Goal: Transaction & Acquisition: Purchase product/service

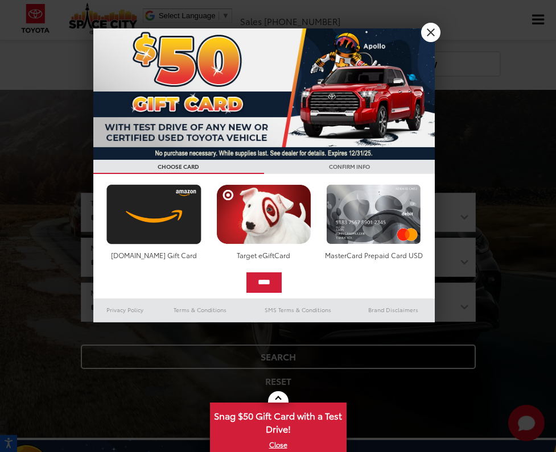
click at [434, 38] on link "X" at bounding box center [430, 32] width 19 height 19
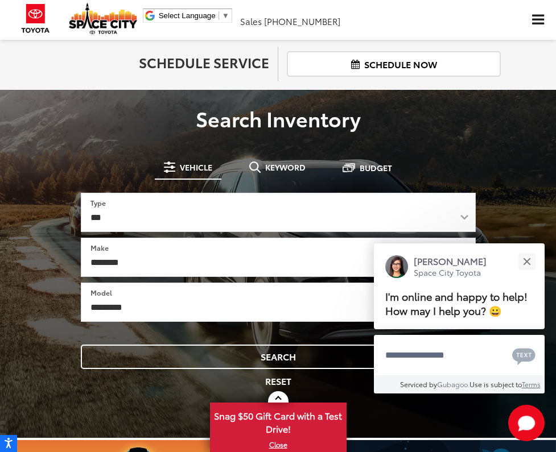
click at [0, 0] on link "Used Vehicles" at bounding box center [0, 0] width 0 height 0
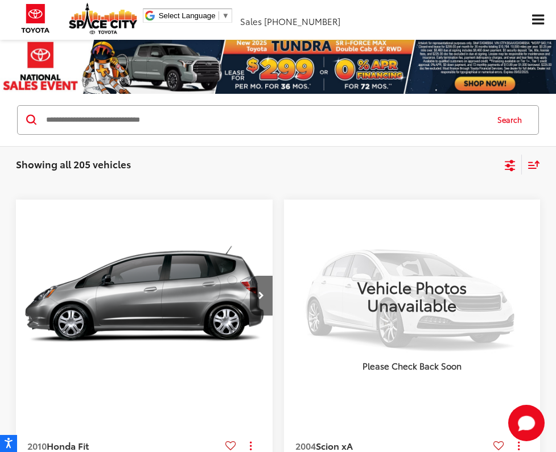
click at [528, 169] on icon "Select sort value" at bounding box center [534, 164] width 13 height 9
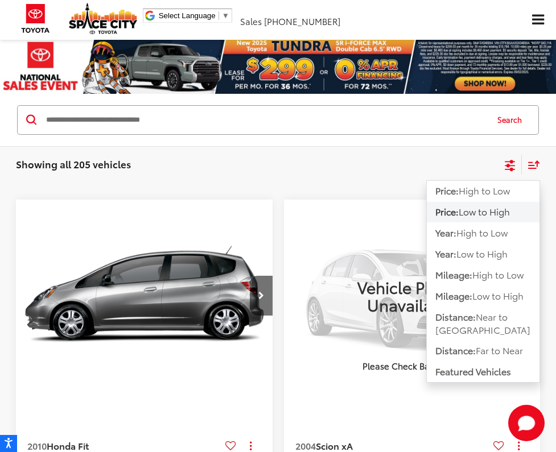
click at [459, 218] on span "Low to High" at bounding box center [484, 211] width 51 height 13
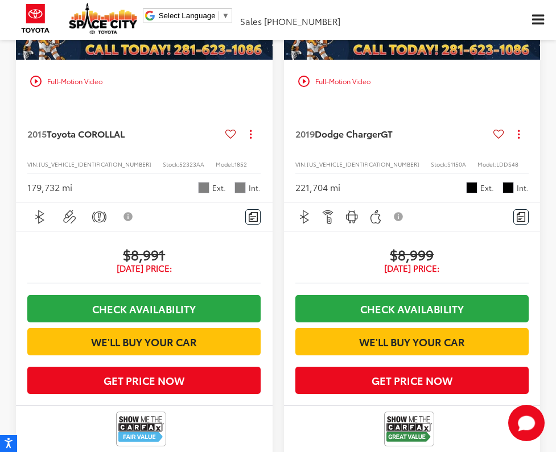
scroll to position [3472, 0]
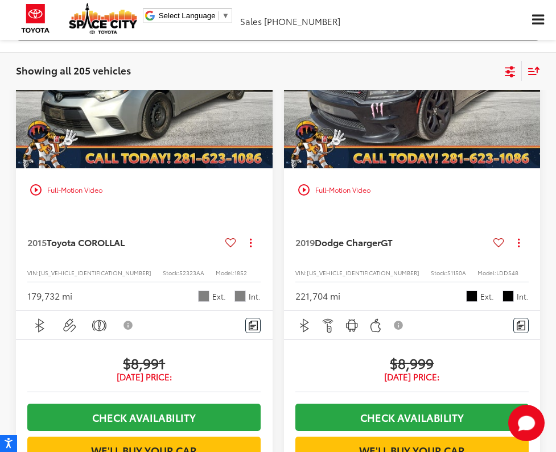
click at [0, 0] on link "2" at bounding box center [0, 0] width 0 height 0
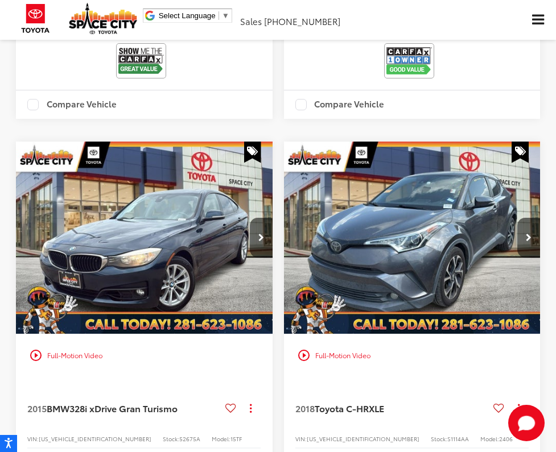
scroll to position [1933, 0]
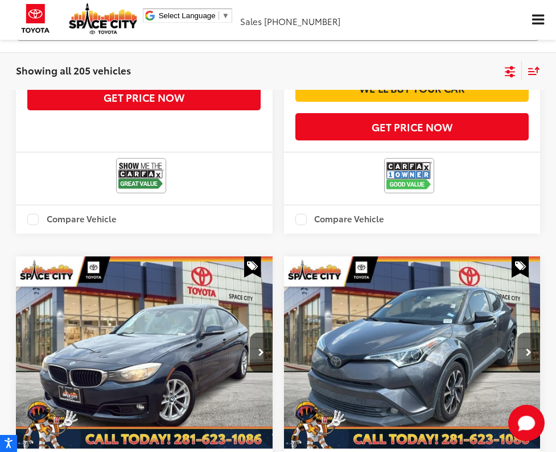
drag, startPoint x: 521, startPoint y: 217, endPoint x: 527, endPoint y: 220, distance: 6.4
click at [523, 333] on button "Next image" at bounding box center [528, 353] width 23 height 40
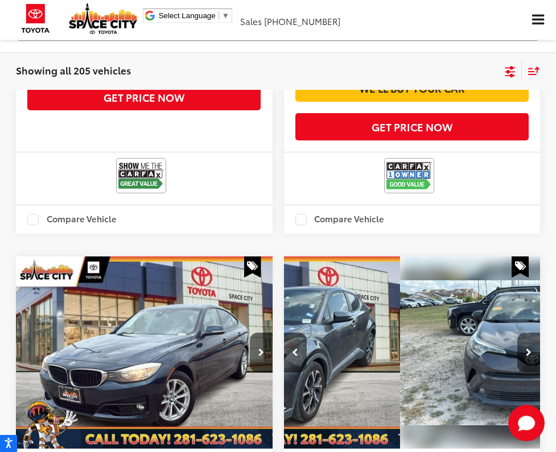
scroll to position [0, 156]
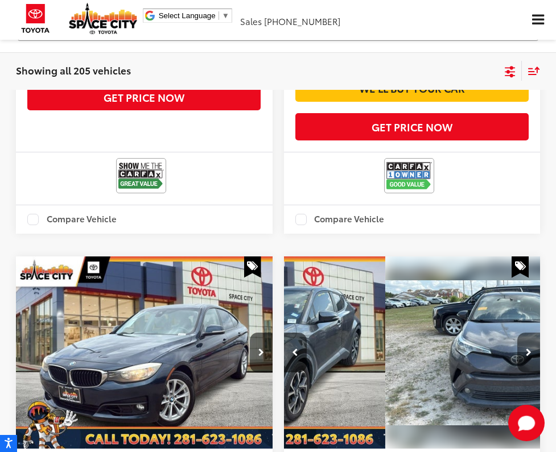
click at [529, 349] on icon "Next image" at bounding box center [529, 353] width 6 height 8
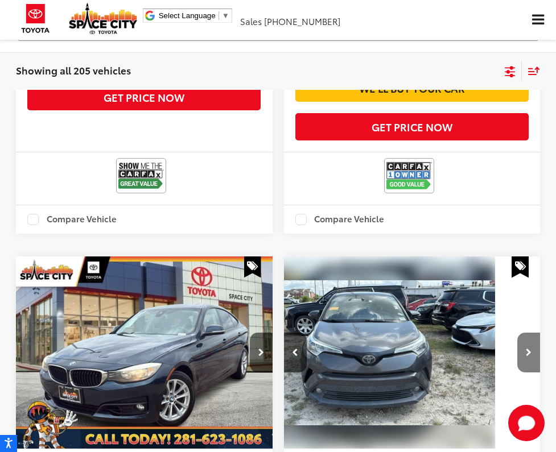
scroll to position [0, 311]
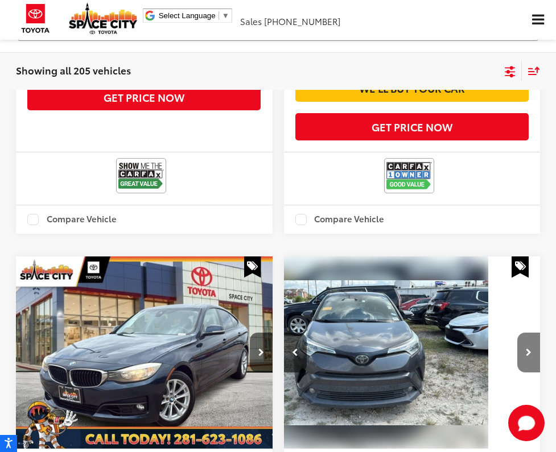
click at [534, 333] on button "Next image" at bounding box center [528, 353] width 23 height 40
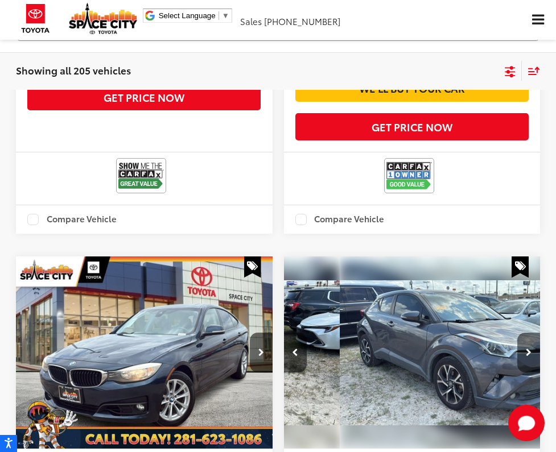
scroll to position [0, 467]
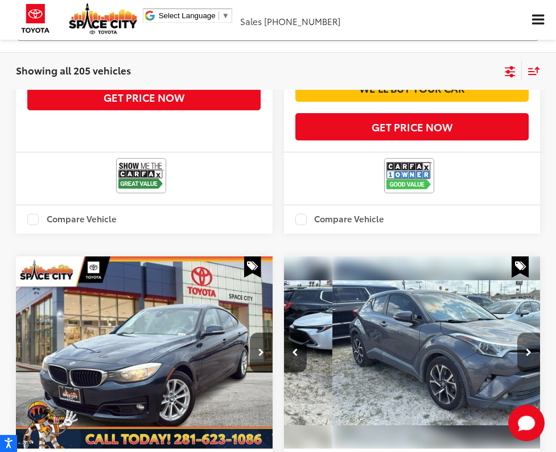
click at [534, 333] on button "Next image" at bounding box center [528, 353] width 23 height 40
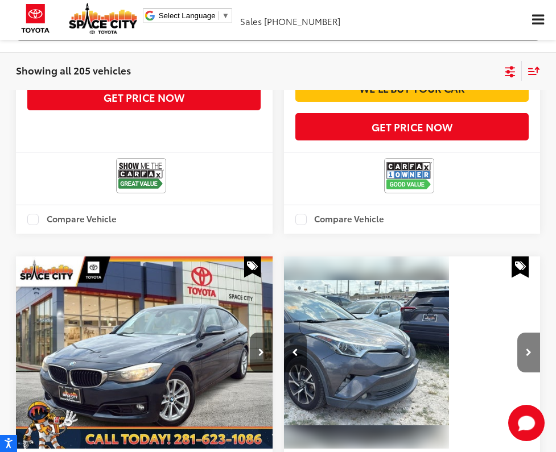
scroll to position [0, 623]
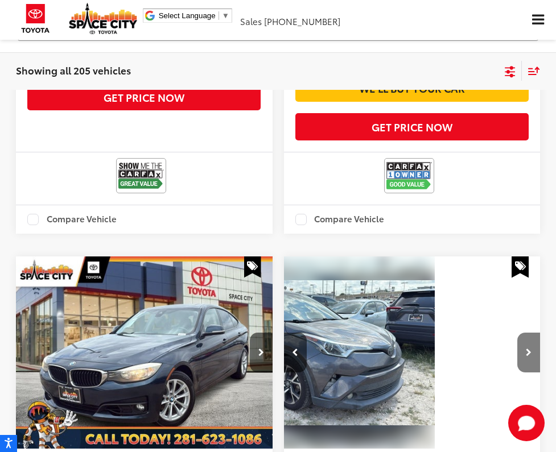
click at [534, 333] on button "Next image" at bounding box center [528, 353] width 23 height 40
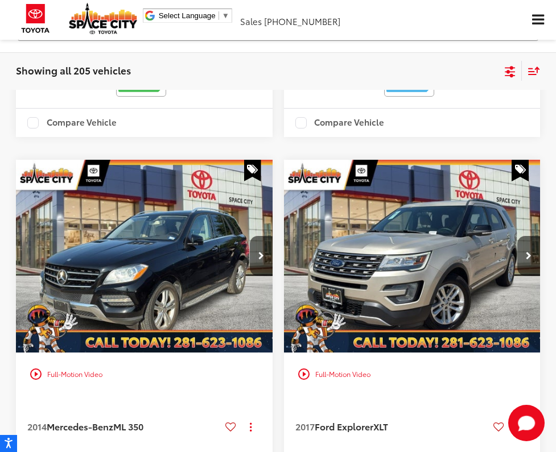
scroll to position [2559, 0]
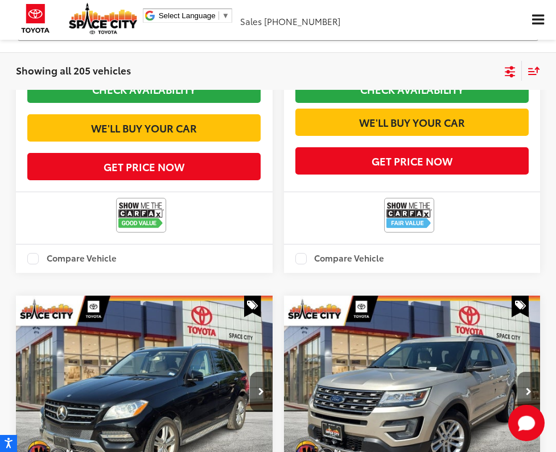
click at [532, 372] on button "Next image" at bounding box center [528, 392] width 23 height 40
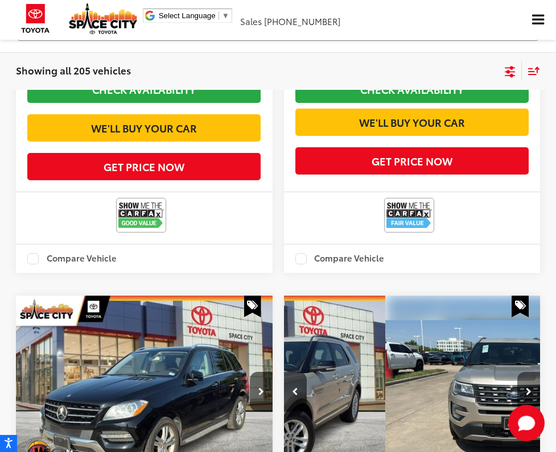
click at [532, 372] on button "Next image" at bounding box center [528, 392] width 23 height 40
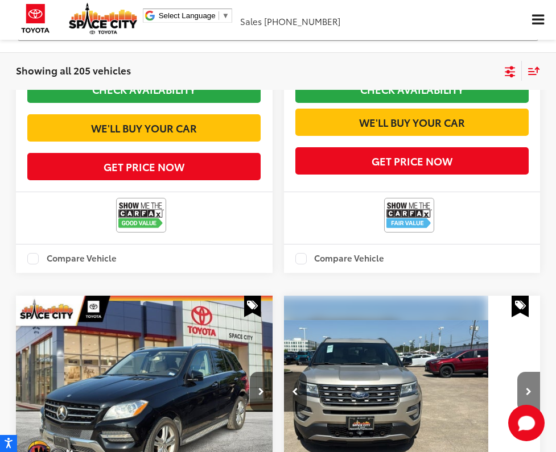
click at [532, 372] on button "Next image" at bounding box center [528, 392] width 23 height 40
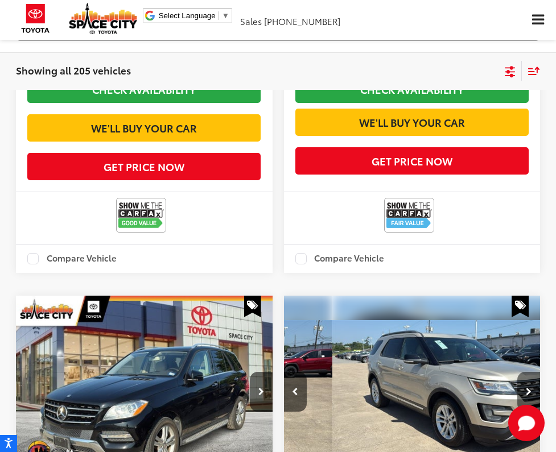
click at [532, 372] on button "Next image" at bounding box center [528, 392] width 23 height 40
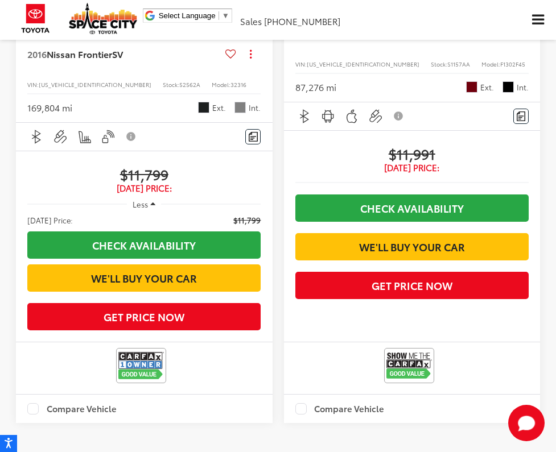
scroll to position [3754, 0]
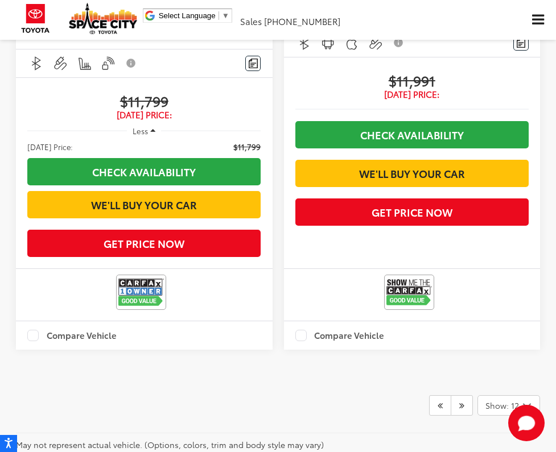
click at [0, 0] on link "3" at bounding box center [0, 0] width 0 height 0
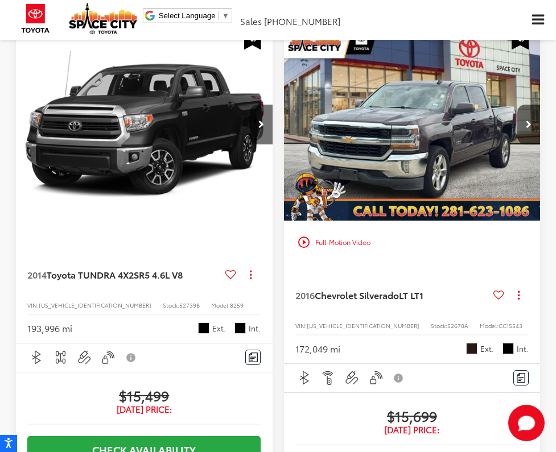
scroll to position [3185, 0]
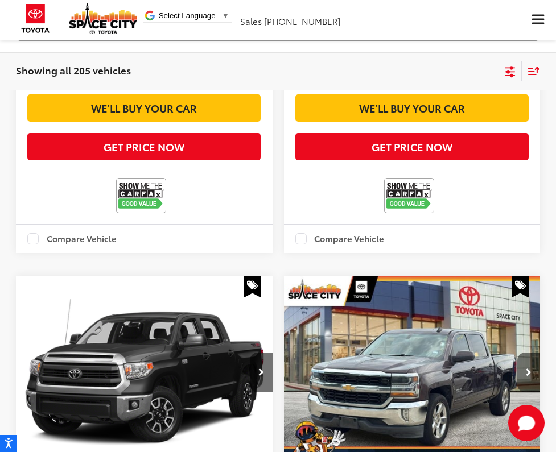
click at [532, 353] on button "Next image" at bounding box center [528, 373] width 23 height 40
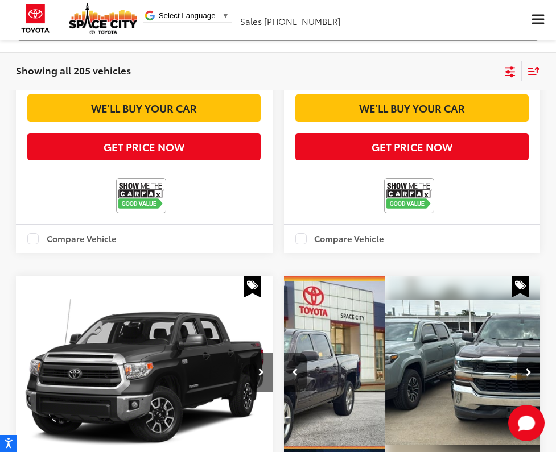
click at [532, 353] on button "Next image" at bounding box center [528, 373] width 23 height 40
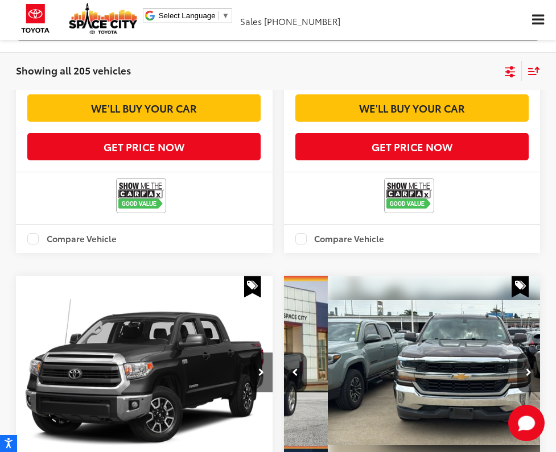
scroll to position [0, 311]
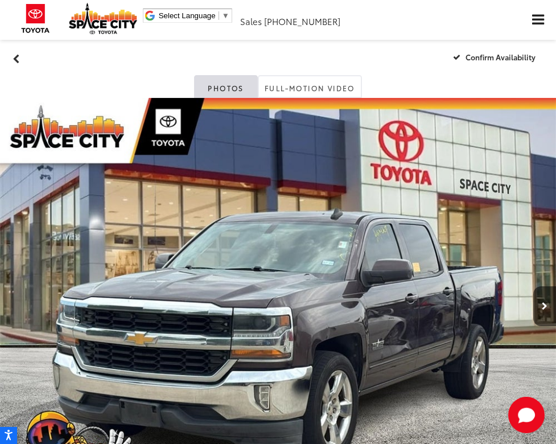
click at [0, 0] on link "Expand Photo 2" at bounding box center [0, 0] width 0 height 0
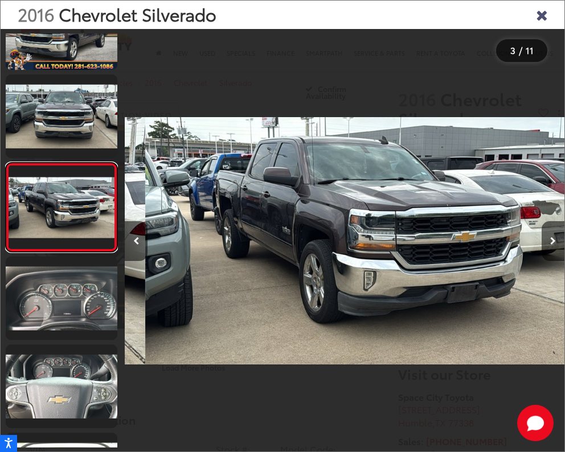
scroll to position [0, 879]
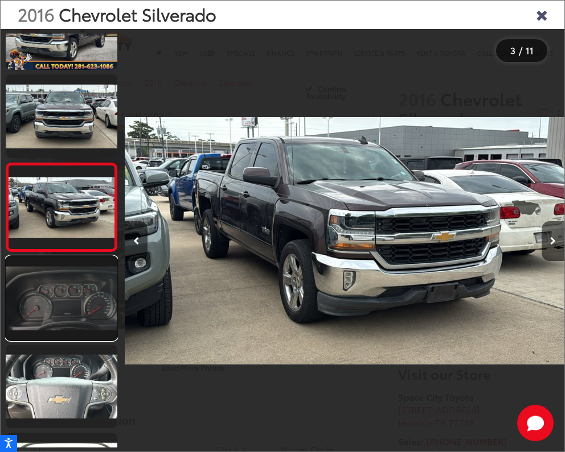
click at [56, 323] on link at bounding box center [62, 299] width 112 height 84
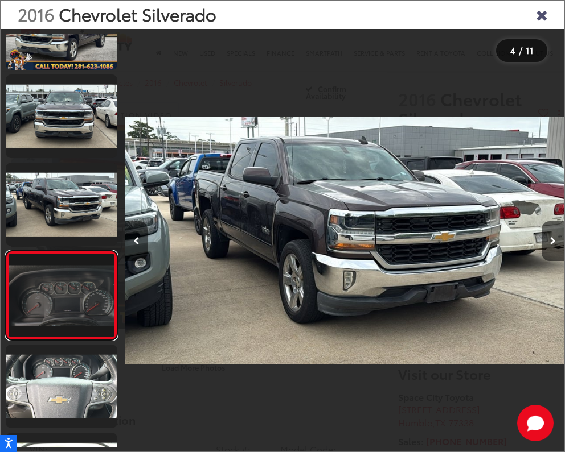
scroll to position [136, 0]
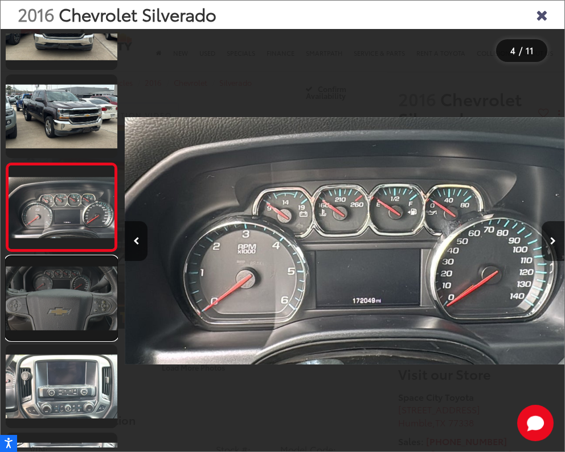
click at [58, 314] on link at bounding box center [62, 299] width 112 height 84
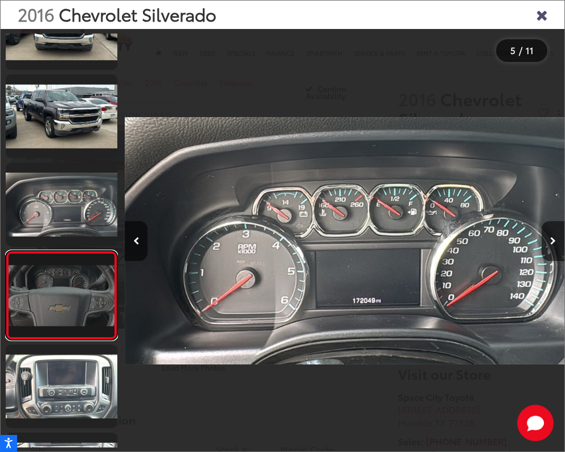
scroll to position [224, 0]
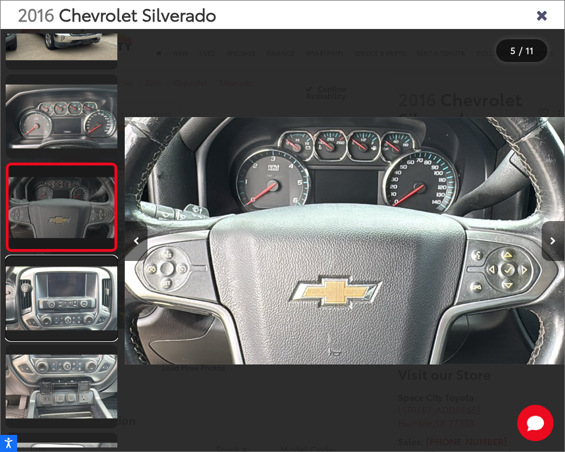
click at [58, 314] on link at bounding box center [62, 299] width 112 height 84
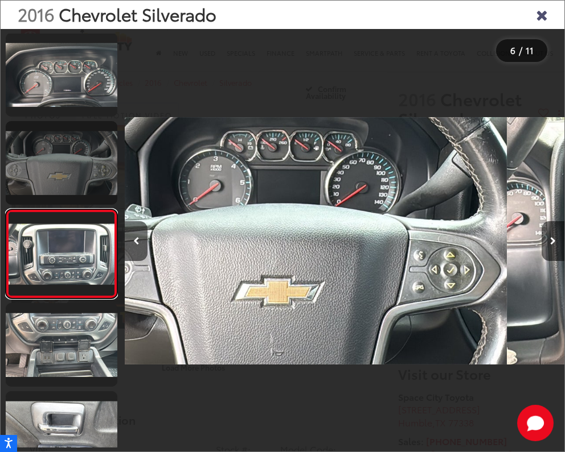
scroll to position [312, 0]
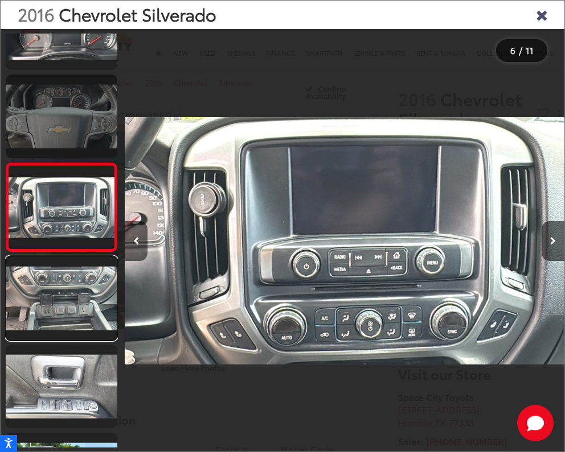
click at [58, 314] on link at bounding box center [62, 299] width 112 height 84
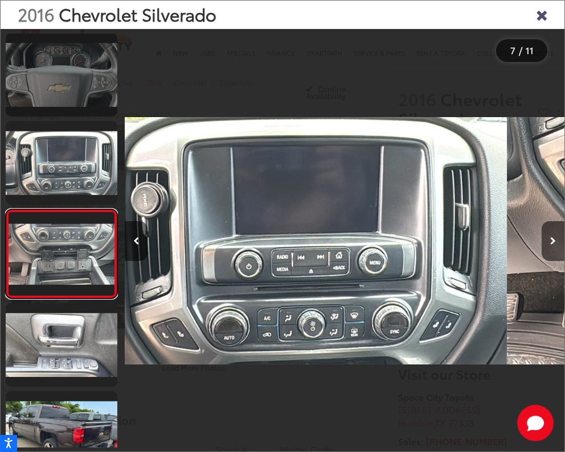
scroll to position [401, 0]
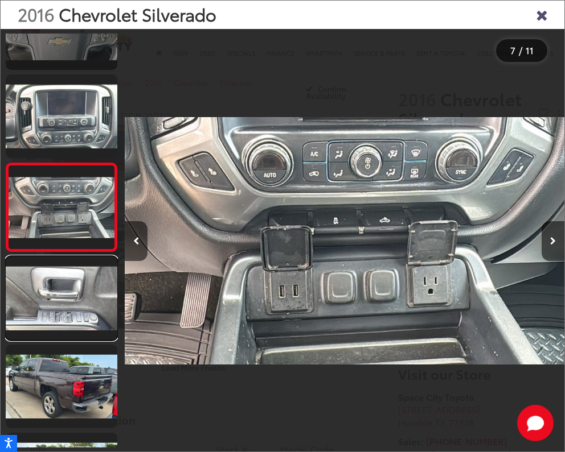
click at [58, 314] on link at bounding box center [62, 299] width 112 height 84
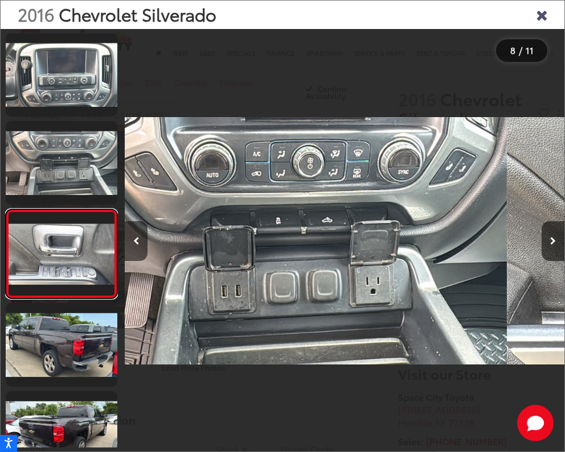
scroll to position [489, 0]
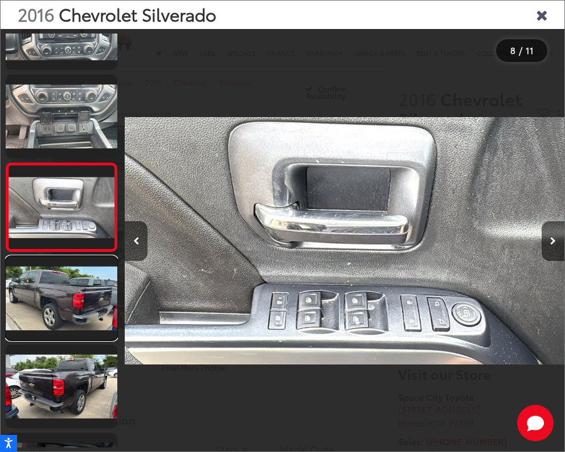
click at [58, 314] on link at bounding box center [62, 299] width 112 height 84
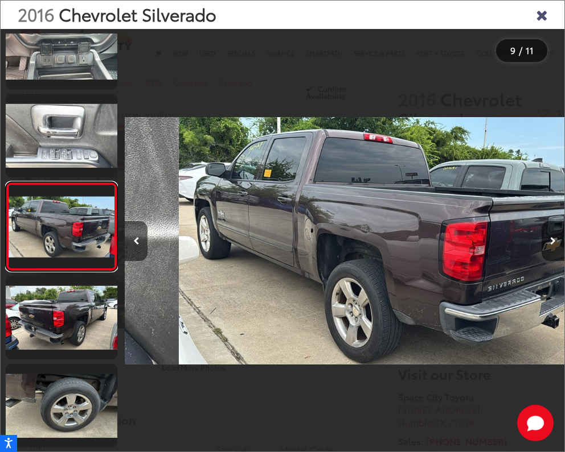
scroll to position [0, 3515]
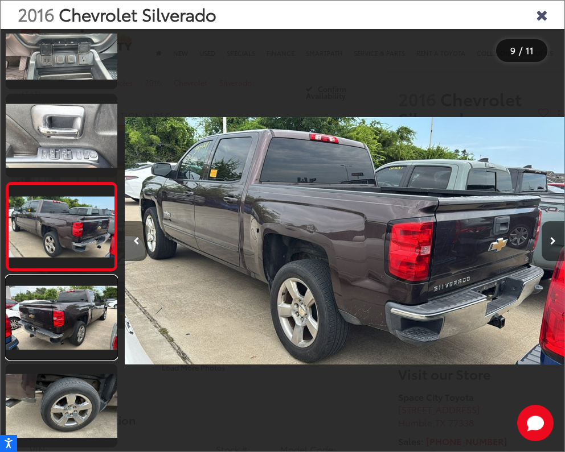
click at [58, 314] on link at bounding box center [62, 318] width 112 height 84
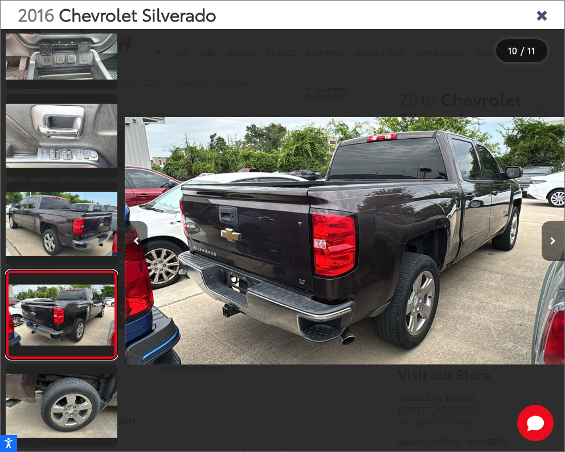
scroll to position [0, 3954]
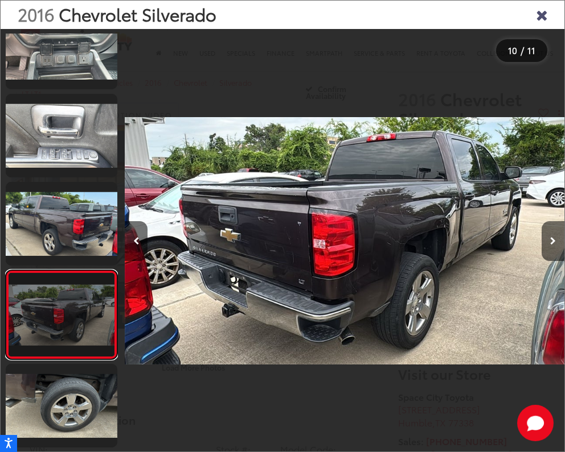
click at [58, 314] on link at bounding box center [62, 314] width 112 height 89
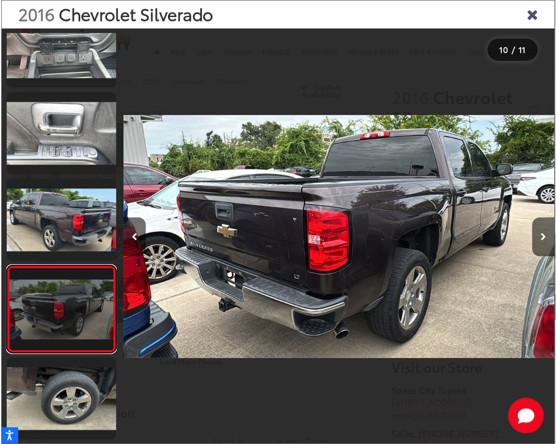
scroll to position [558, 0]
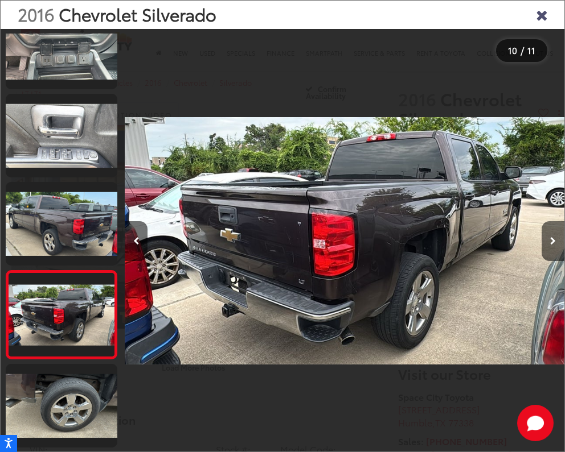
click at [542, 14] on icon "Close gallery" at bounding box center [541, 14] width 11 height 15
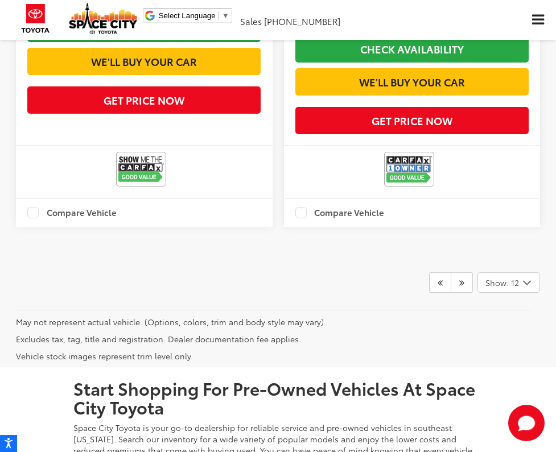
scroll to position [3666, 0]
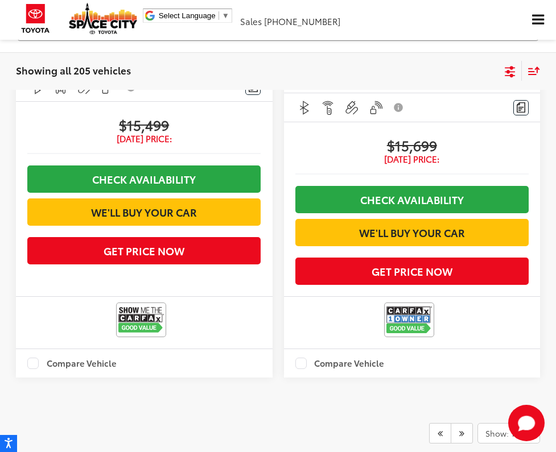
click at [0, 0] on link "4" at bounding box center [0, 0] width 0 height 0
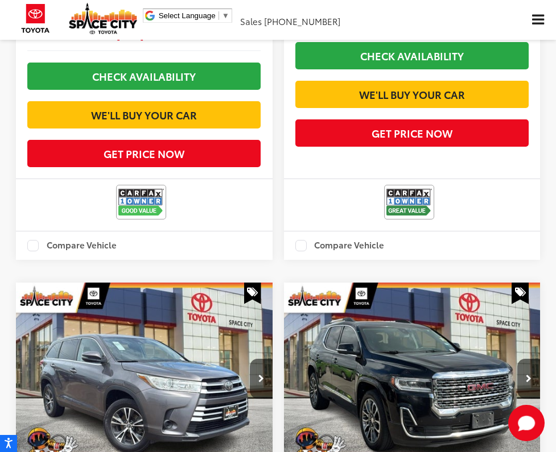
scroll to position [1726, 0]
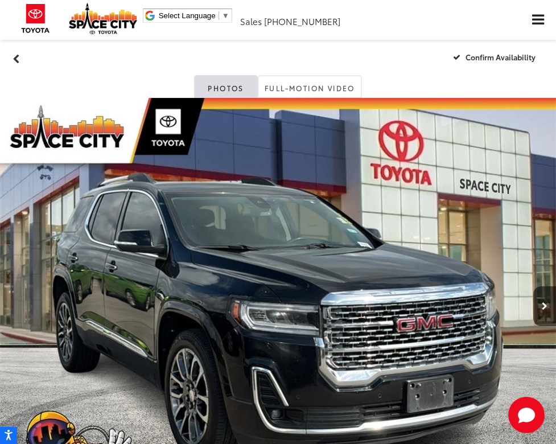
click at [0, 0] on link "Expand Photo 2" at bounding box center [0, 0] width 0 height 0
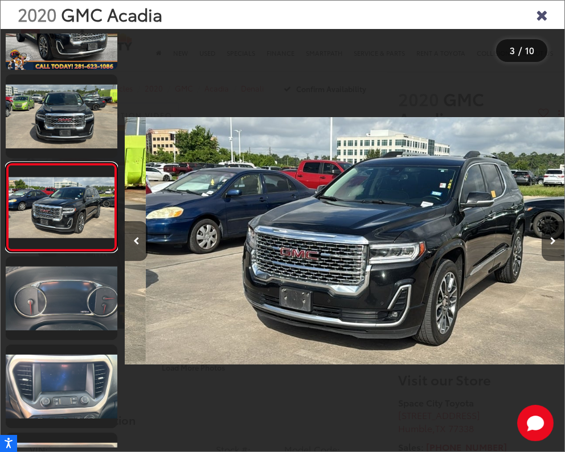
scroll to position [0, 879]
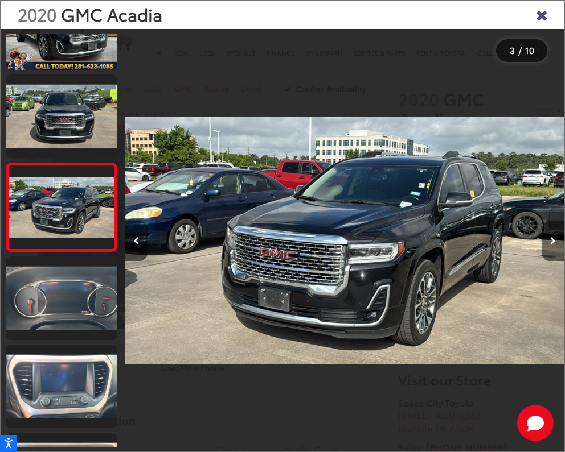
click at [555, 249] on button "Next image" at bounding box center [552, 241] width 23 height 40
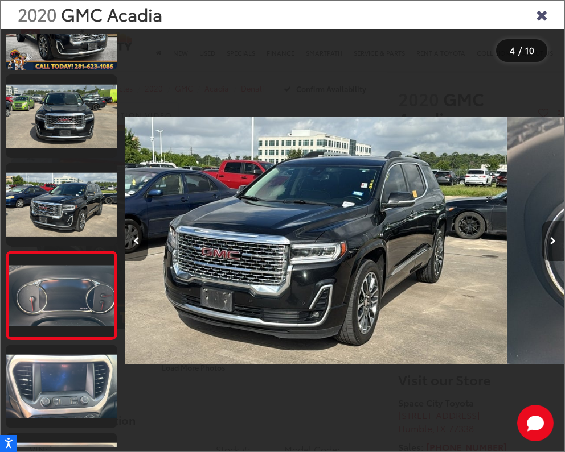
scroll to position [136, 0]
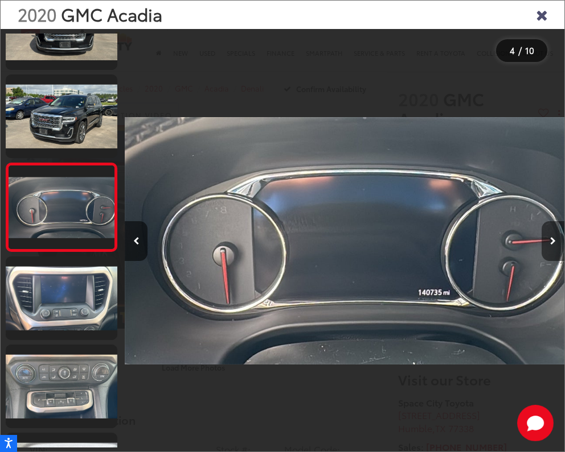
click at [555, 249] on button "Next image" at bounding box center [552, 241] width 23 height 40
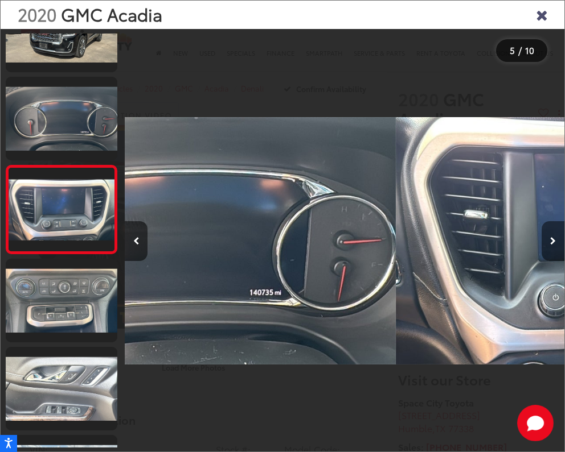
scroll to position [224, 0]
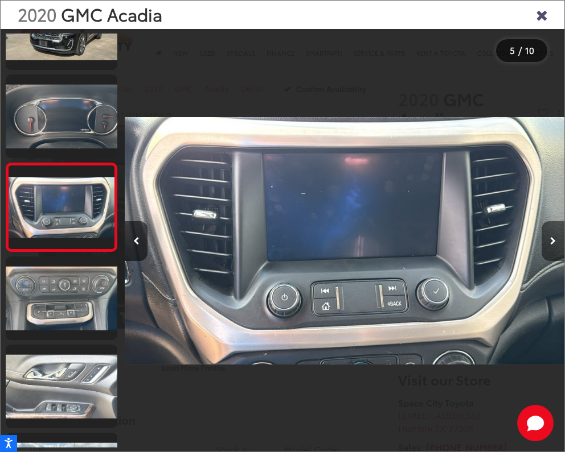
click at [555, 249] on button "Next image" at bounding box center [552, 241] width 23 height 40
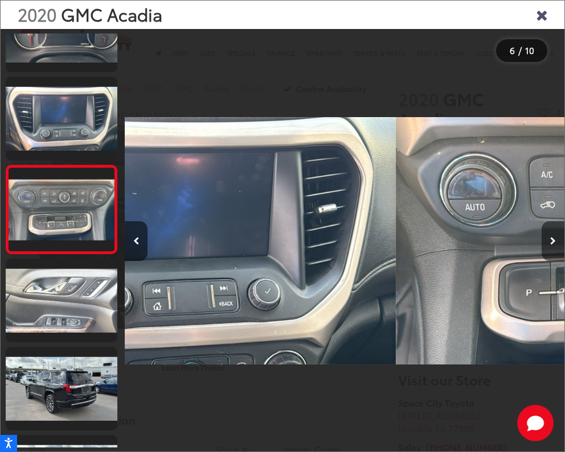
scroll to position [312, 0]
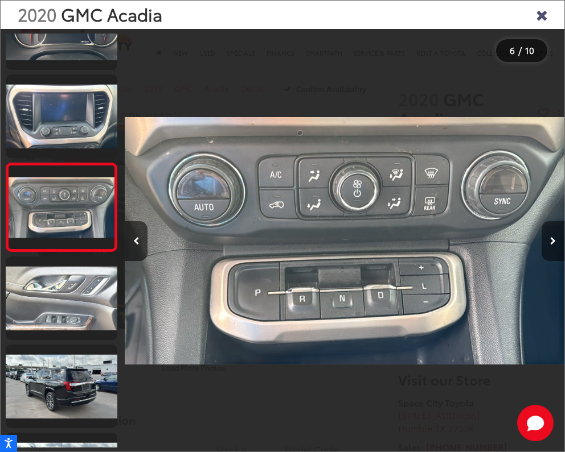
click at [555, 249] on button "Next image" at bounding box center [552, 241] width 23 height 40
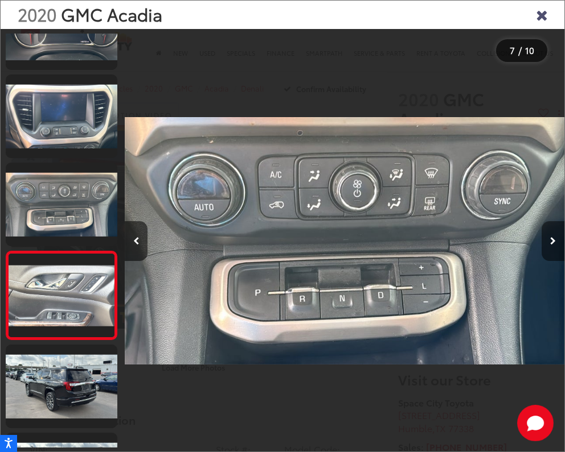
scroll to position [401, 0]
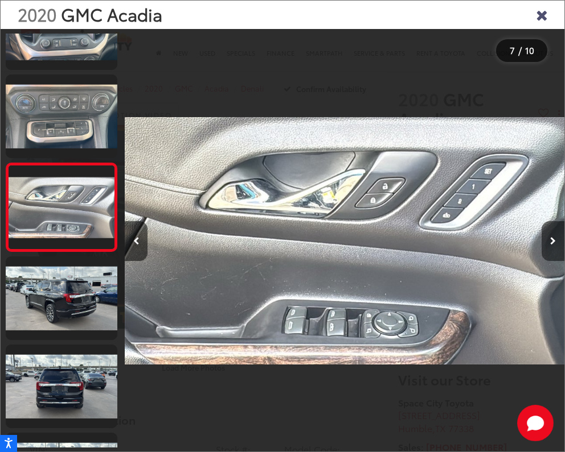
click at [555, 249] on button "Next image" at bounding box center [552, 241] width 23 height 40
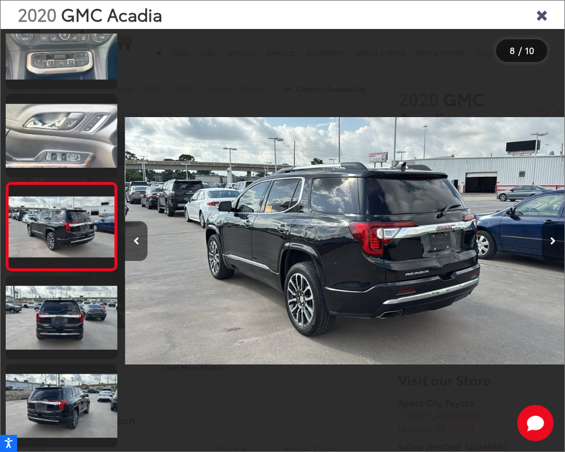
scroll to position [0, 3076]
click at [555, 249] on button "Next image" at bounding box center [552, 241] width 23 height 40
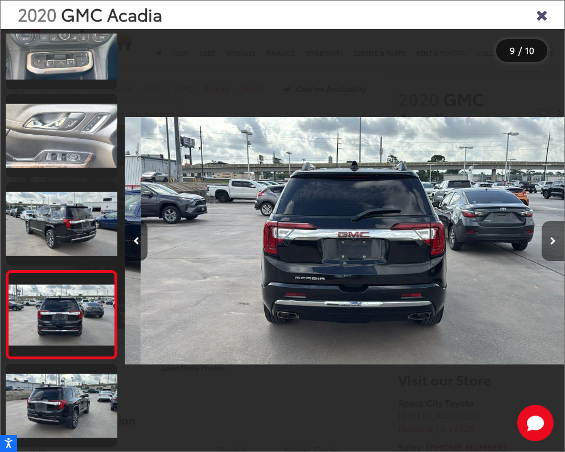
scroll to position [0, 3515]
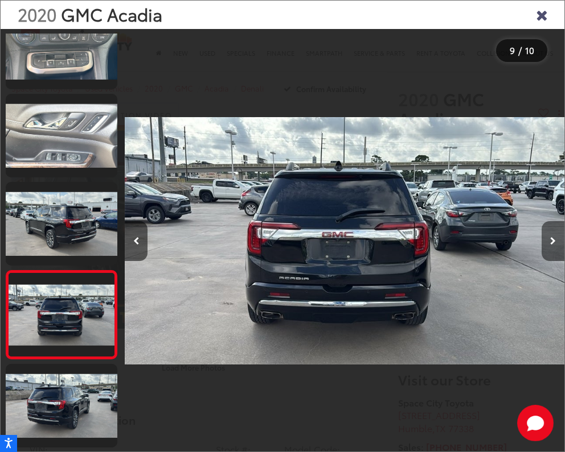
click at [555, 249] on button "Next image" at bounding box center [552, 241] width 23 height 40
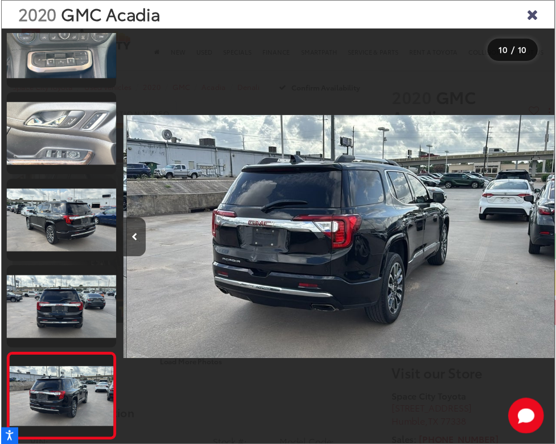
scroll to position [0, 3954]
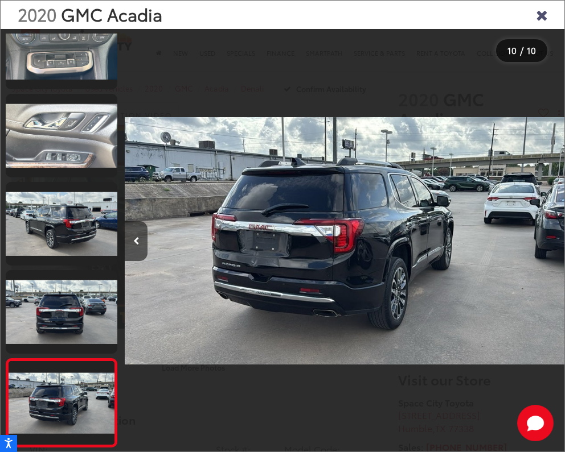
click at [555, 249] on div at bounding box center [509, 241] width 110 height 424
click at [540, 17] on icon "Close gallery" at bounding box center [541, 14] width 11 height 15
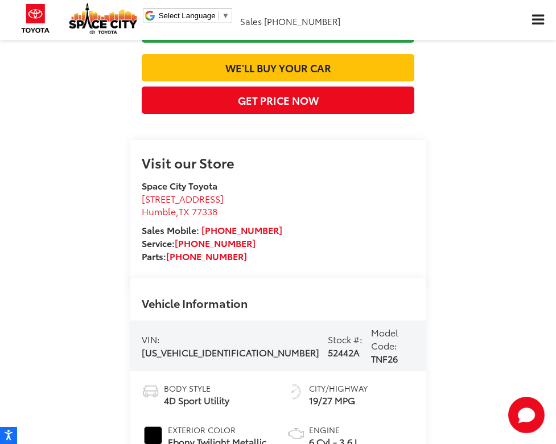
scroll to position [740, 0]
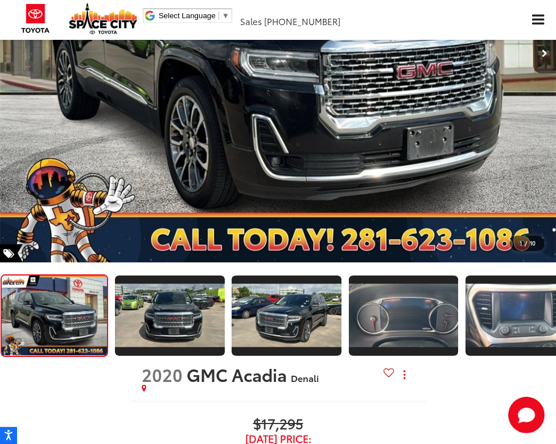
scroll to position [90, 0]
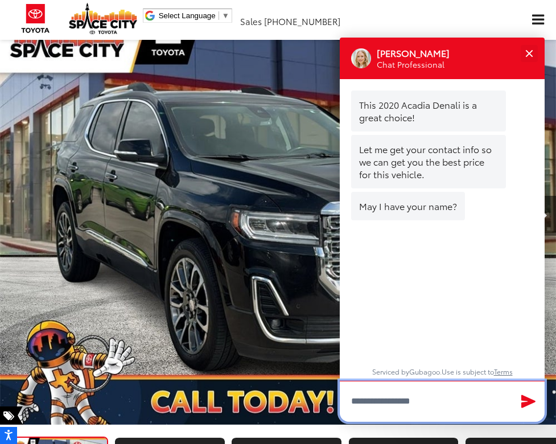
click at [437, 381] on input "Type your message" at bounding box center [442, 401] width 205 height 41
type input "**********"
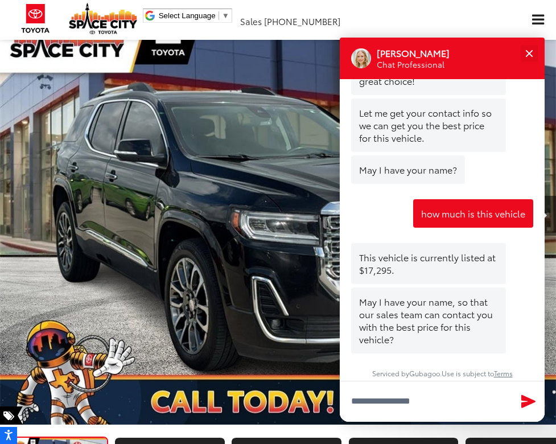
scroll to position [38, 0]
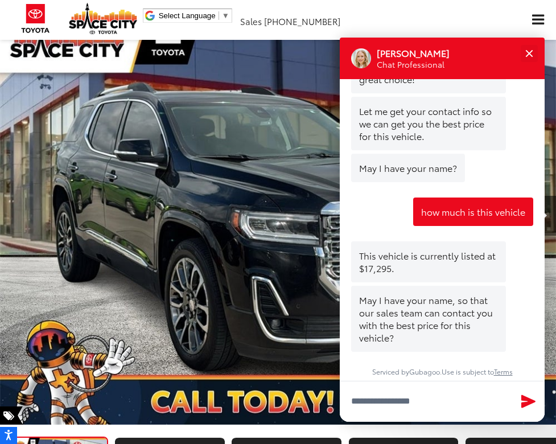
click at [498, 38] on div "Jessica Chat Professional" at bounding box center [442, 59] width 205 height 42
drag, startPoint x: 528, startPoint y: 410, endPoint x: 473, endPoint y: 390, distance: 58.9
click at [0, 0] on div "Close" at bounding box center [0, 0] width 0 height 0
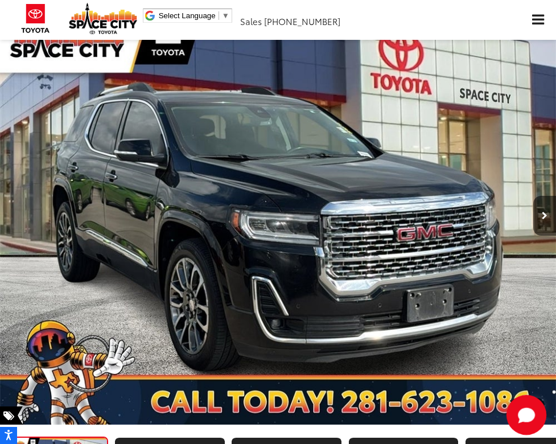
click at [532, 421] on icon "Start Chat" at bounding box center [526, 415] width 36 height 36
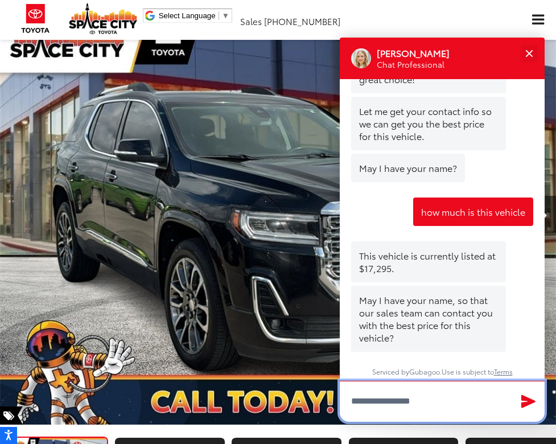
click at [414, 381] on input "Type your message" at bounding box center [442, 401] width 205 height 41
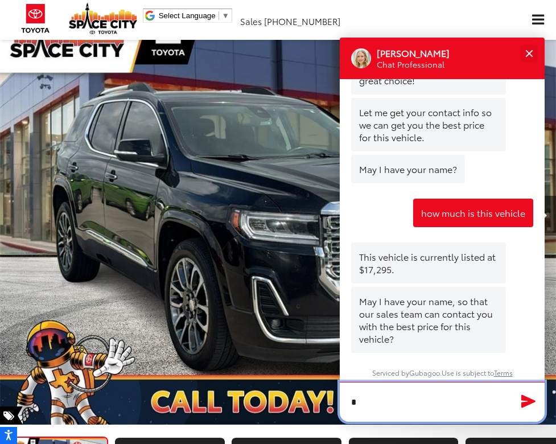
scroll to position [37, 0]
type input "**********"
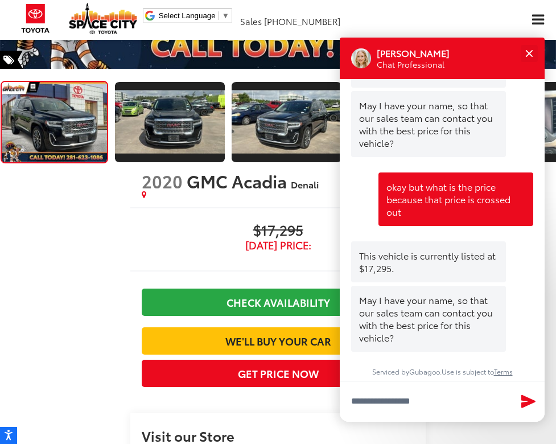
scroll to position [479, 0]
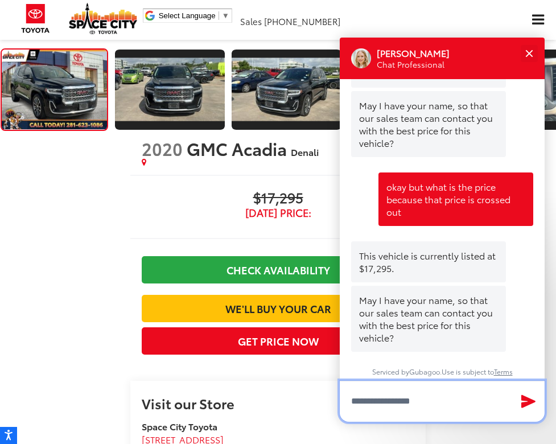
click at [414, 381] on input "Type your message" at bounding box center [442, 401] width 205 height 41
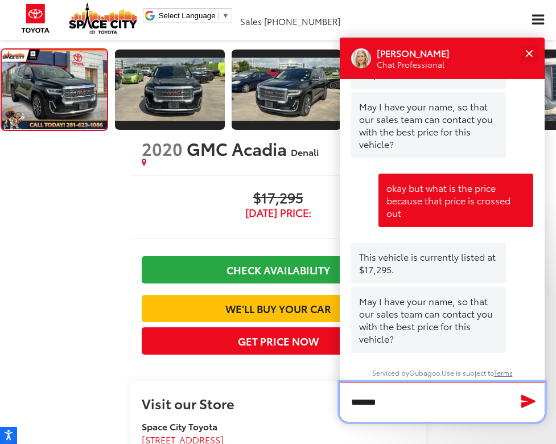
type input "********"
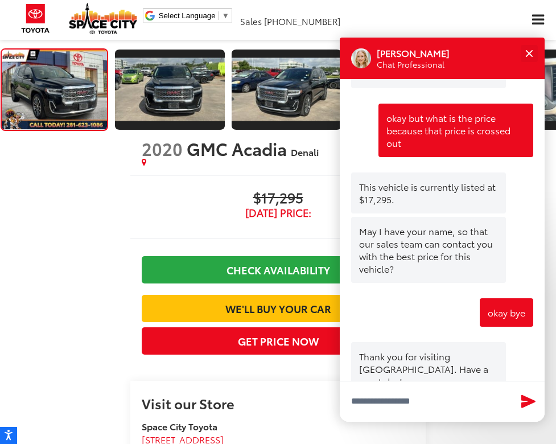
scroll to position [333, 0]
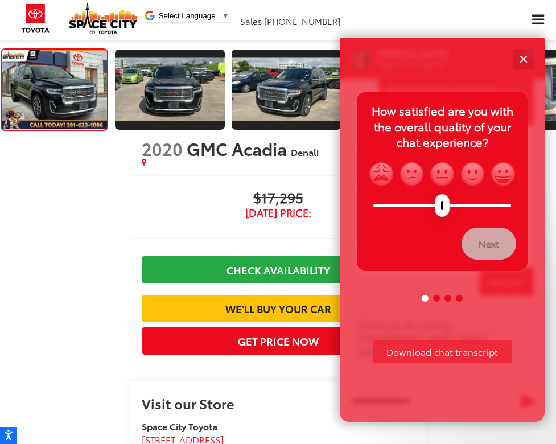
click at [526, 55] on div "Close" at bounding box center [523, 58] width 7 height 7
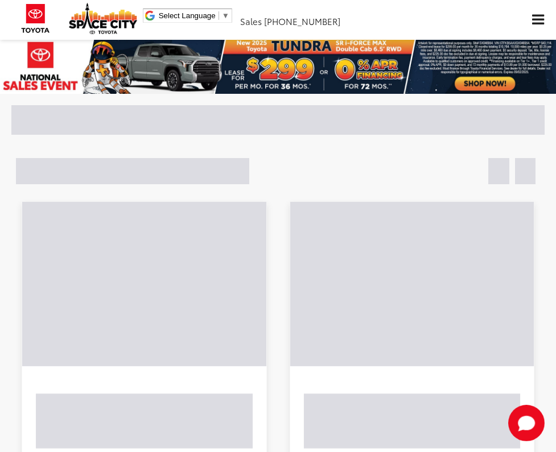
scroll to position [1550, 0]
